Goal: Contribute content: Contribute content

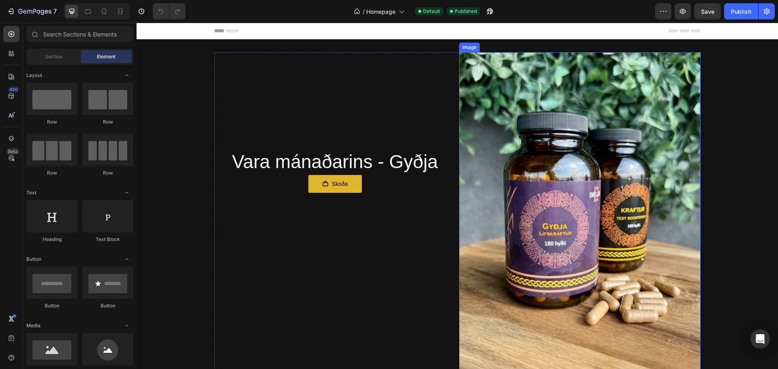
click at [544, 176] on img at bounding box center [579, 213] width 241 height 322
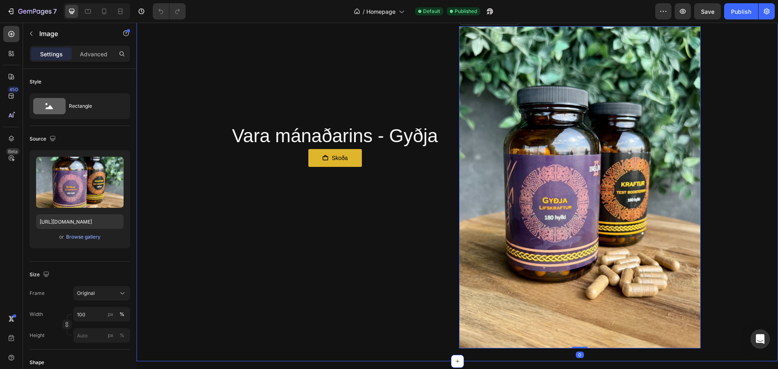
scroll to position [41, 0]
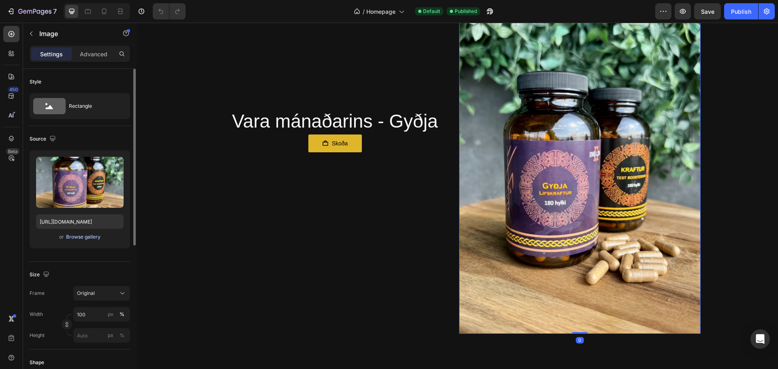
click at [74, 236] on div "Browse gallery" at bounding box center [83, 236] width 34 height 7
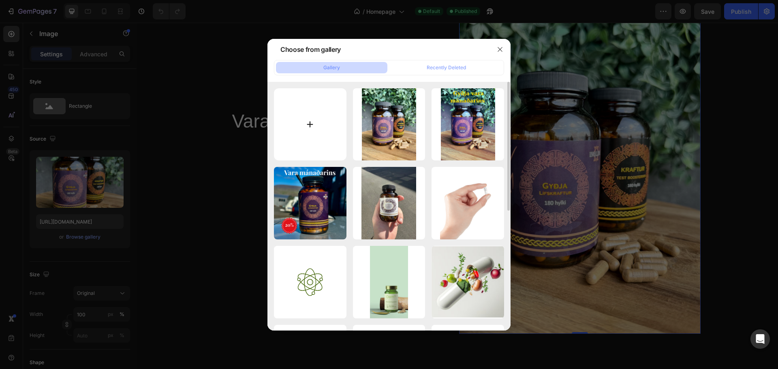
click at [301, 116] on input "file" at bounding box center [310, 124] width 73 height 73
type input "C:\fakepath\IMG_3742 2.jpg"
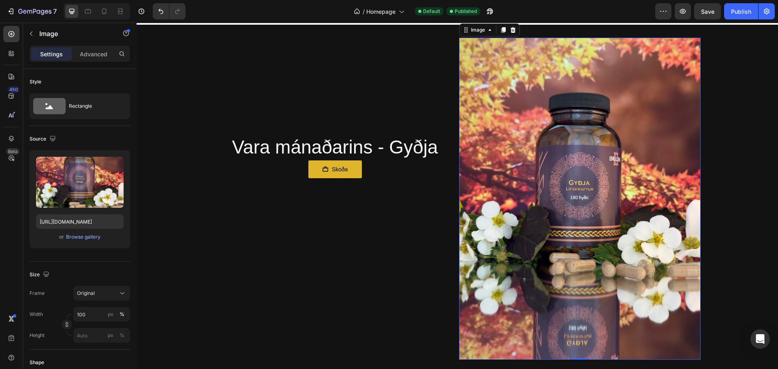
scroll to position [0, 0]
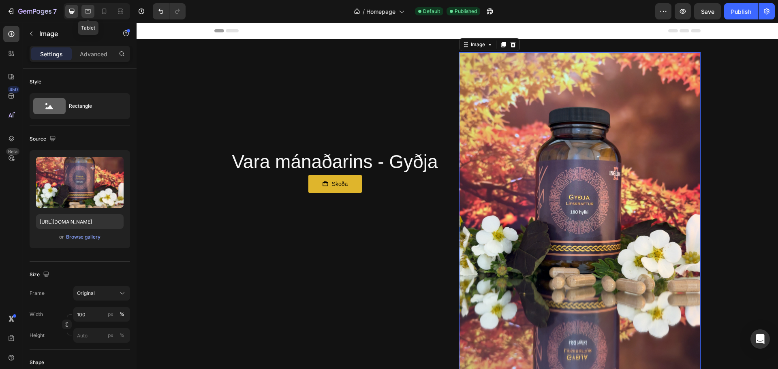
click at [88, 14] on icon at bounding box center [88, 11] width 8 height 8
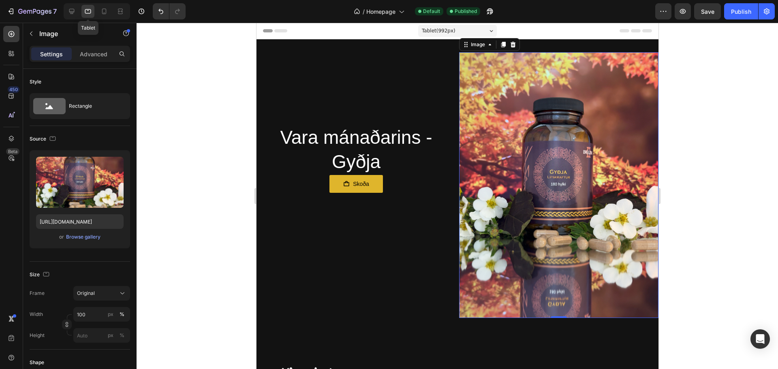
scroll to position [1, 0]
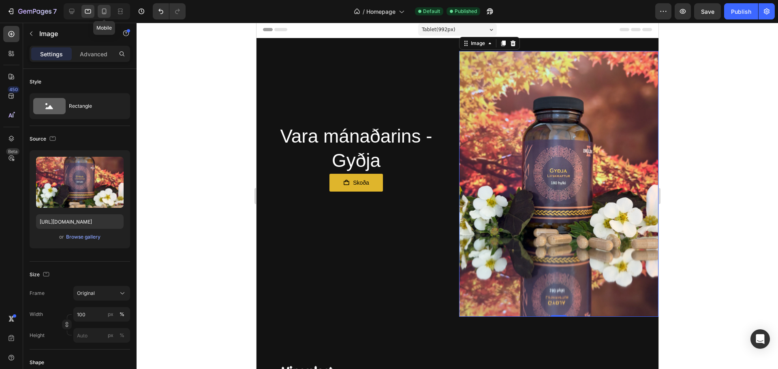
click at [103, 11] on icon at bounding box center [104, 11] width 8 height 8
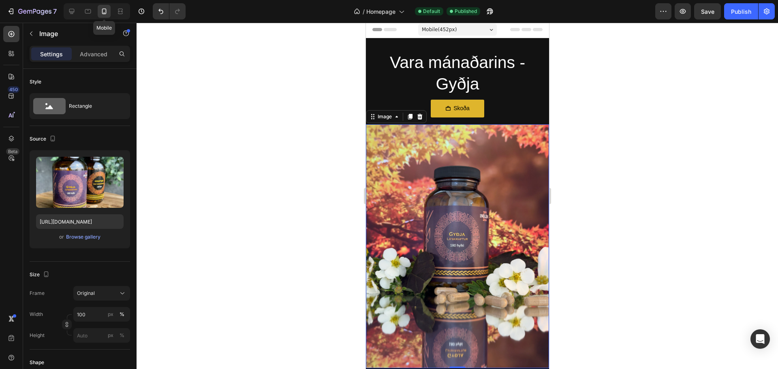
scroll to position [75, 0]
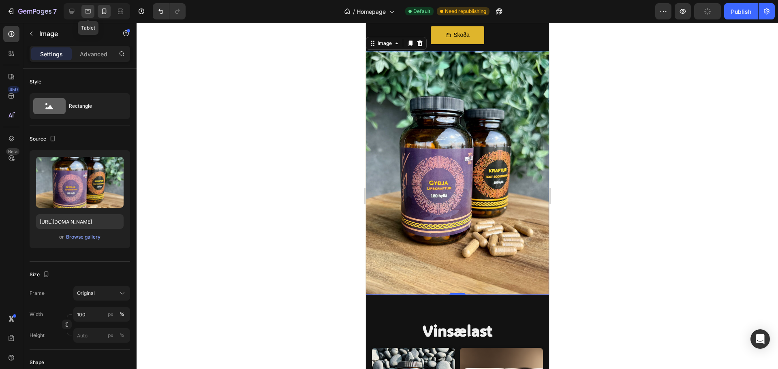
click at [83, 5] on div at bounding box center [87, 11] width 13 height 13
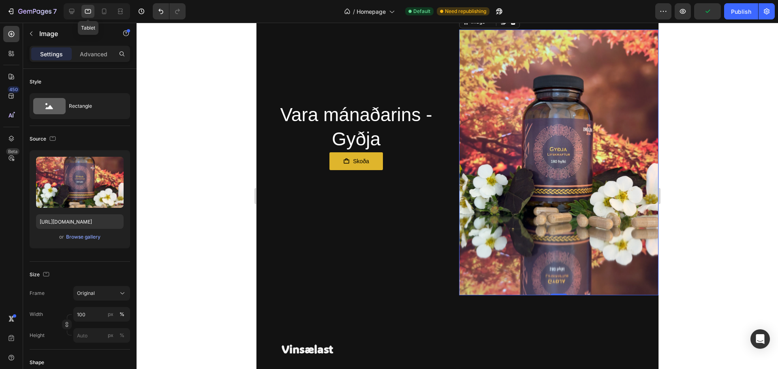
scroll to position [1, 0]
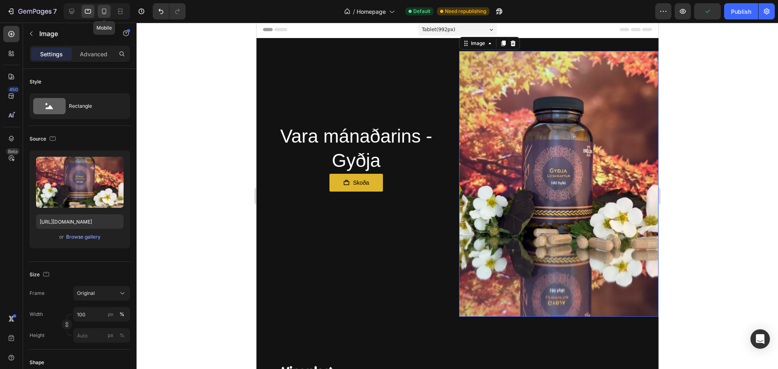
click at [98, 9] on div at bounding box center [104, 11] width 13 height 13
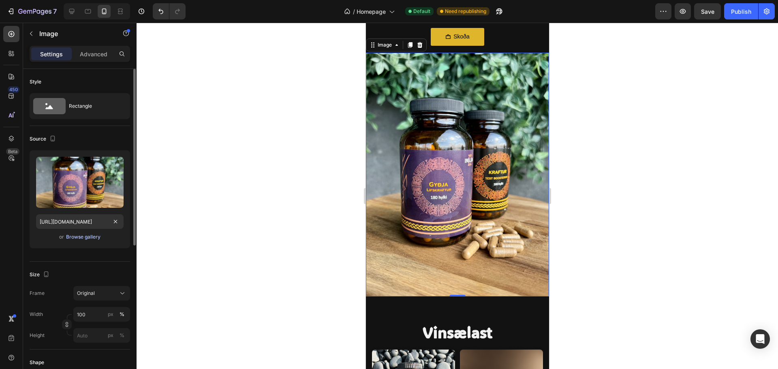
scroll to position [75, 0]
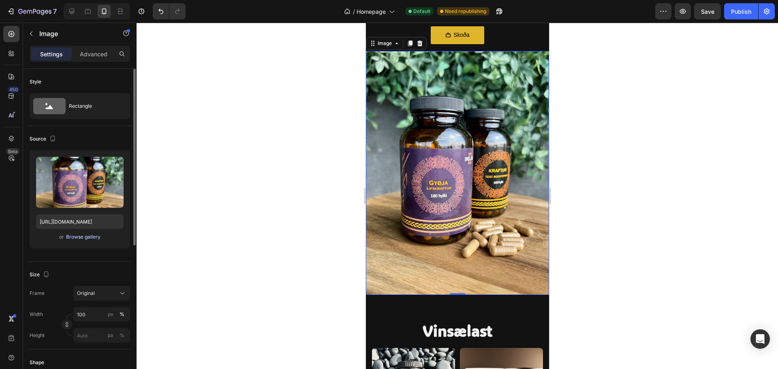
click at [92, 239] on div "Browse gallery" at bounding box center [83, 236] width 34 height 7
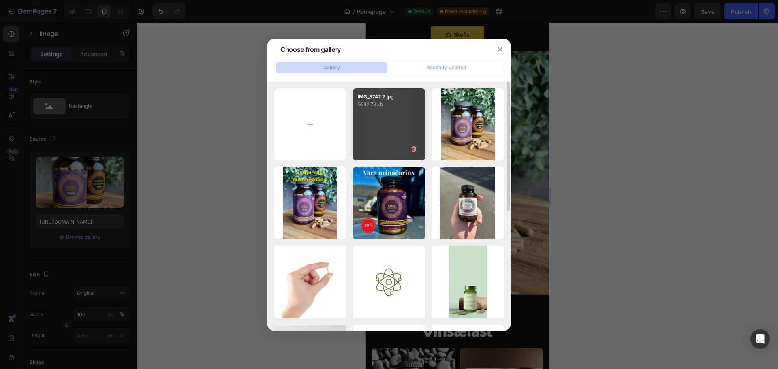
click at [379, 120] on div "IMG_3742 2.jpg 9582.73 kb" at bounding box center [389, 124] width 73 height 73
type input "[URL][DOMAIN_NAME]"
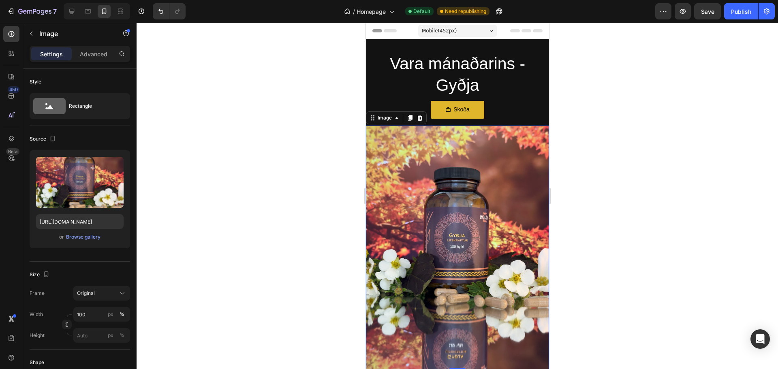
scroll to position [41, 0]
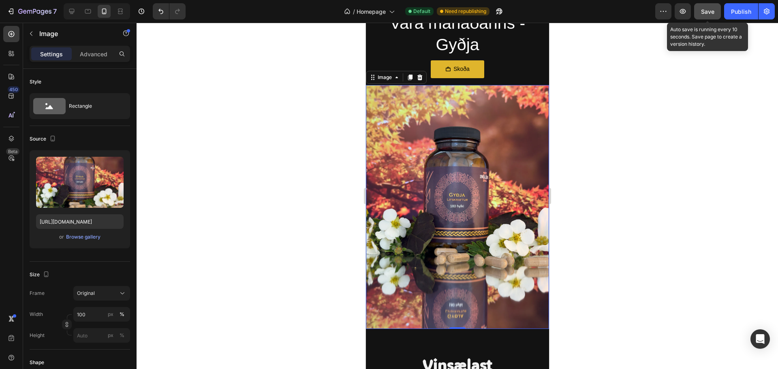
click at [713, 15] on span "Save" at bounding box center [707, 11] width 13 height 7
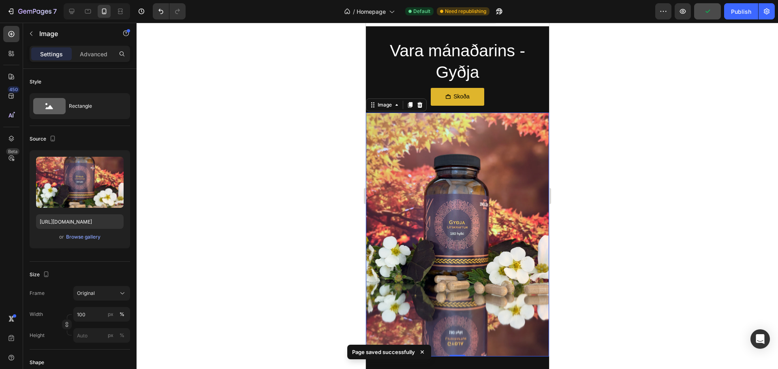
scroll to position [0, 0]
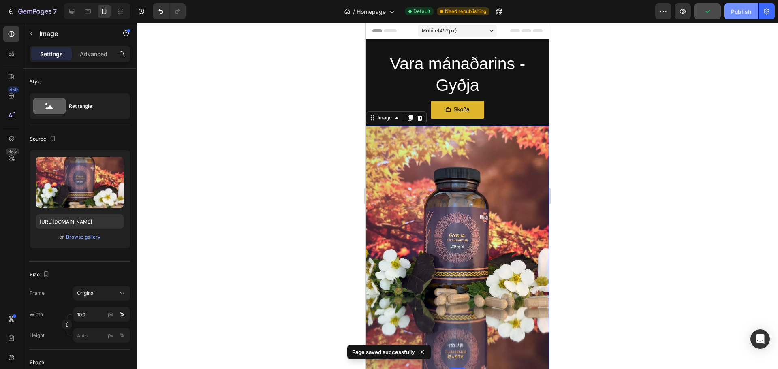
click at [738, 9] on div "Publish" at bounding box center [741, 11] width 20 height 9
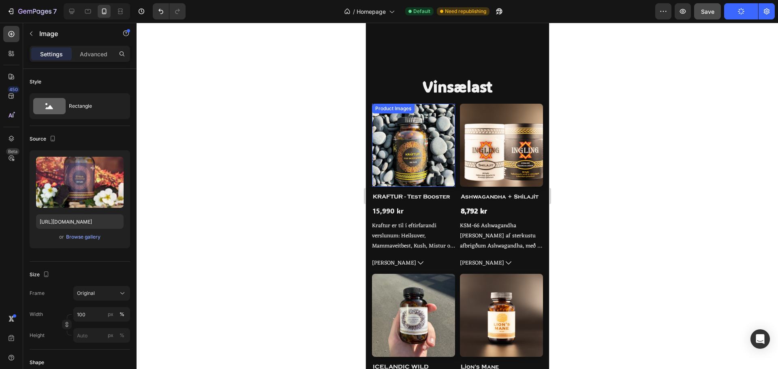
scroll to position [284, 0]
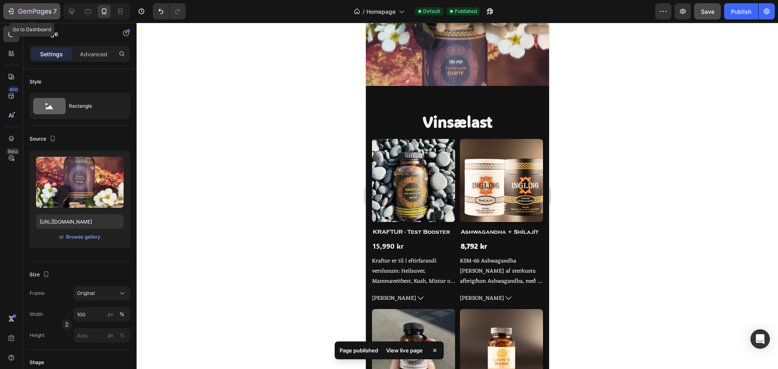
click at [32, 17] on button "7" at bounding box center [31, 11] width 57 height 16
